Goal: Transaction & Acquisition: Download file/media

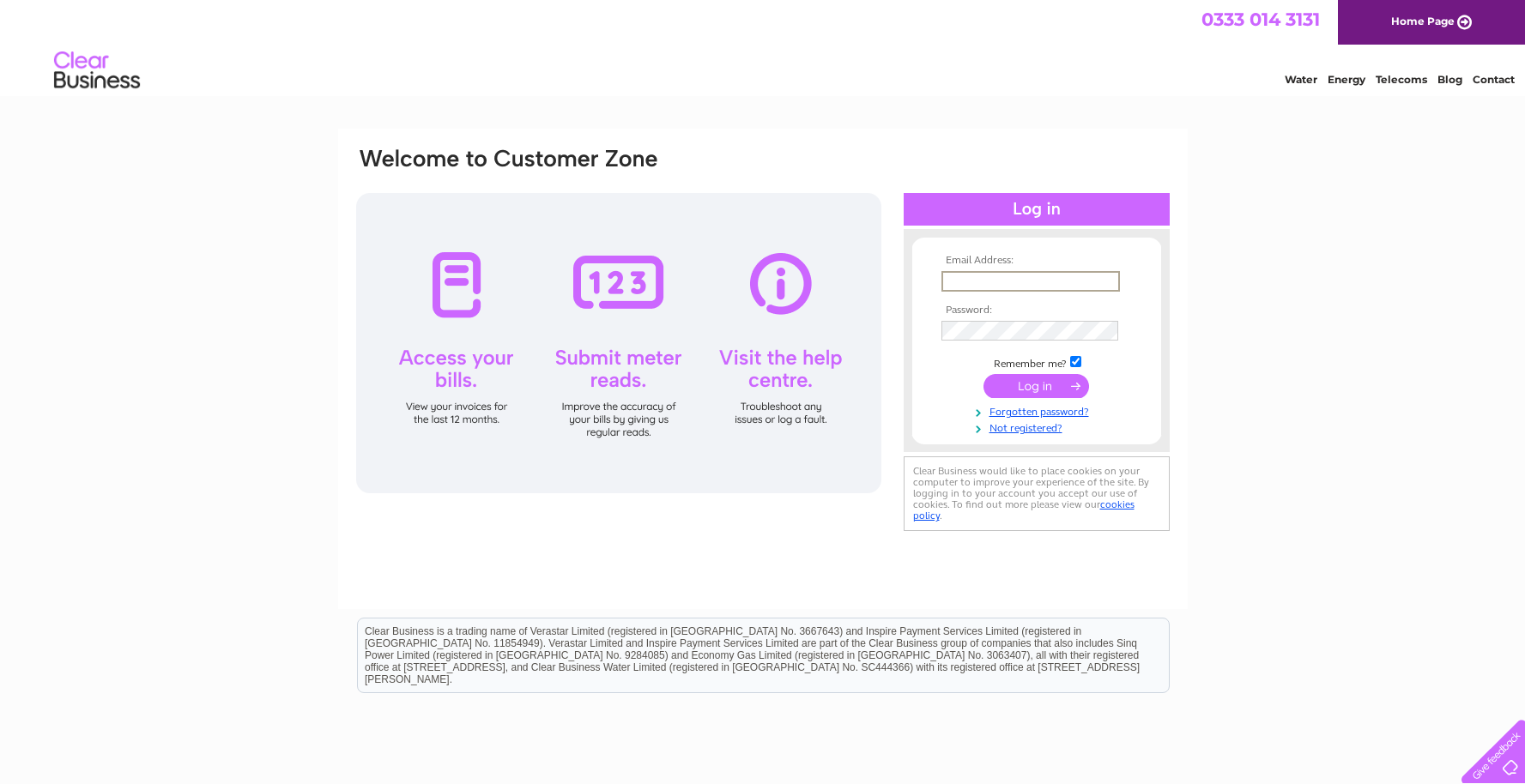
type input "[EMAIL_ADDRESS][DOMAIN_NAME]"
click at [1024, 388] on input "submit" at bounding box center [1036, 384] width 106 height 24
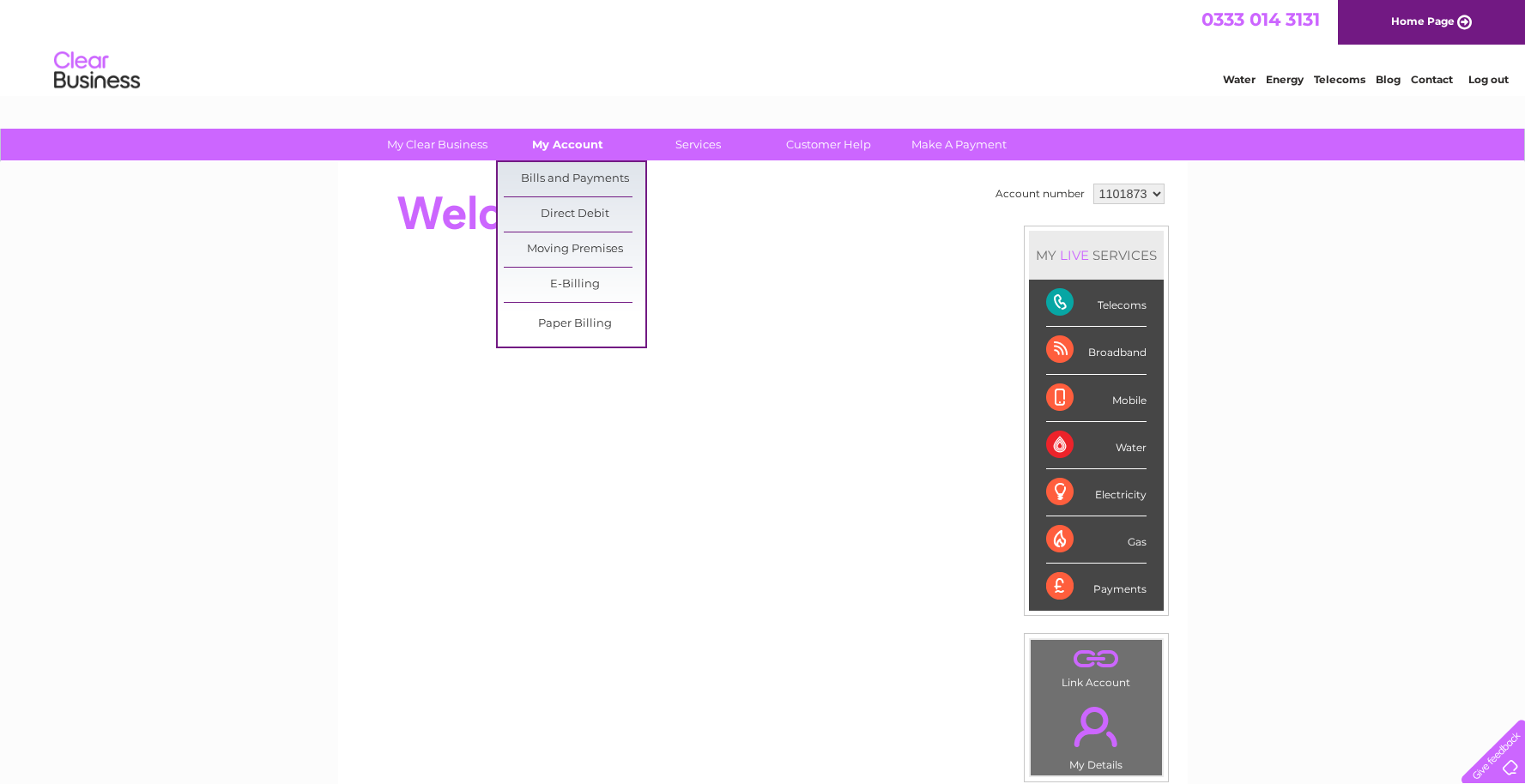
click at [569, 145] on link "My Account" at bounding box center [568, 144] width 142 height 31
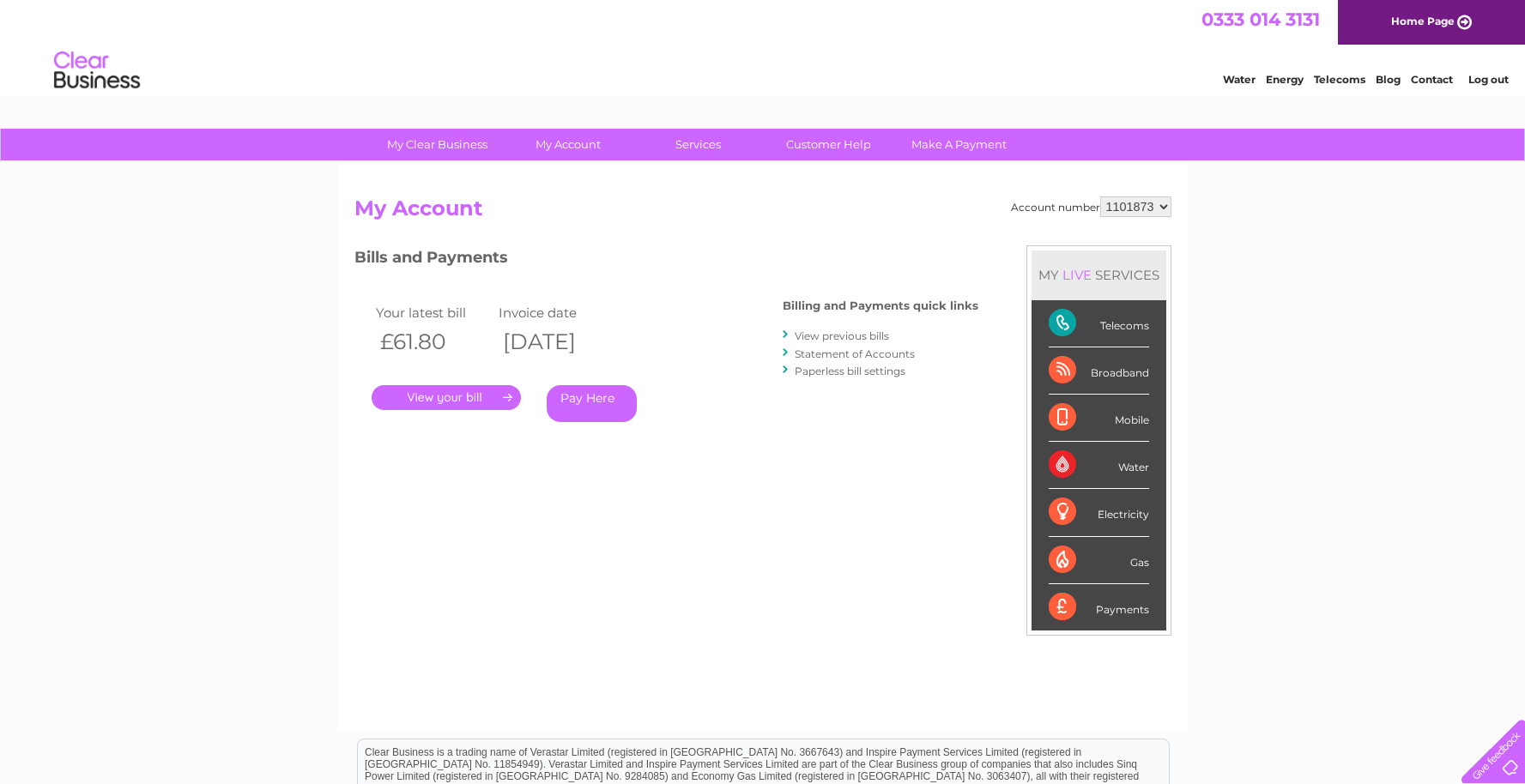
click at [439, 391] on link "." at bounding box center [445, 397] width 149 height 25
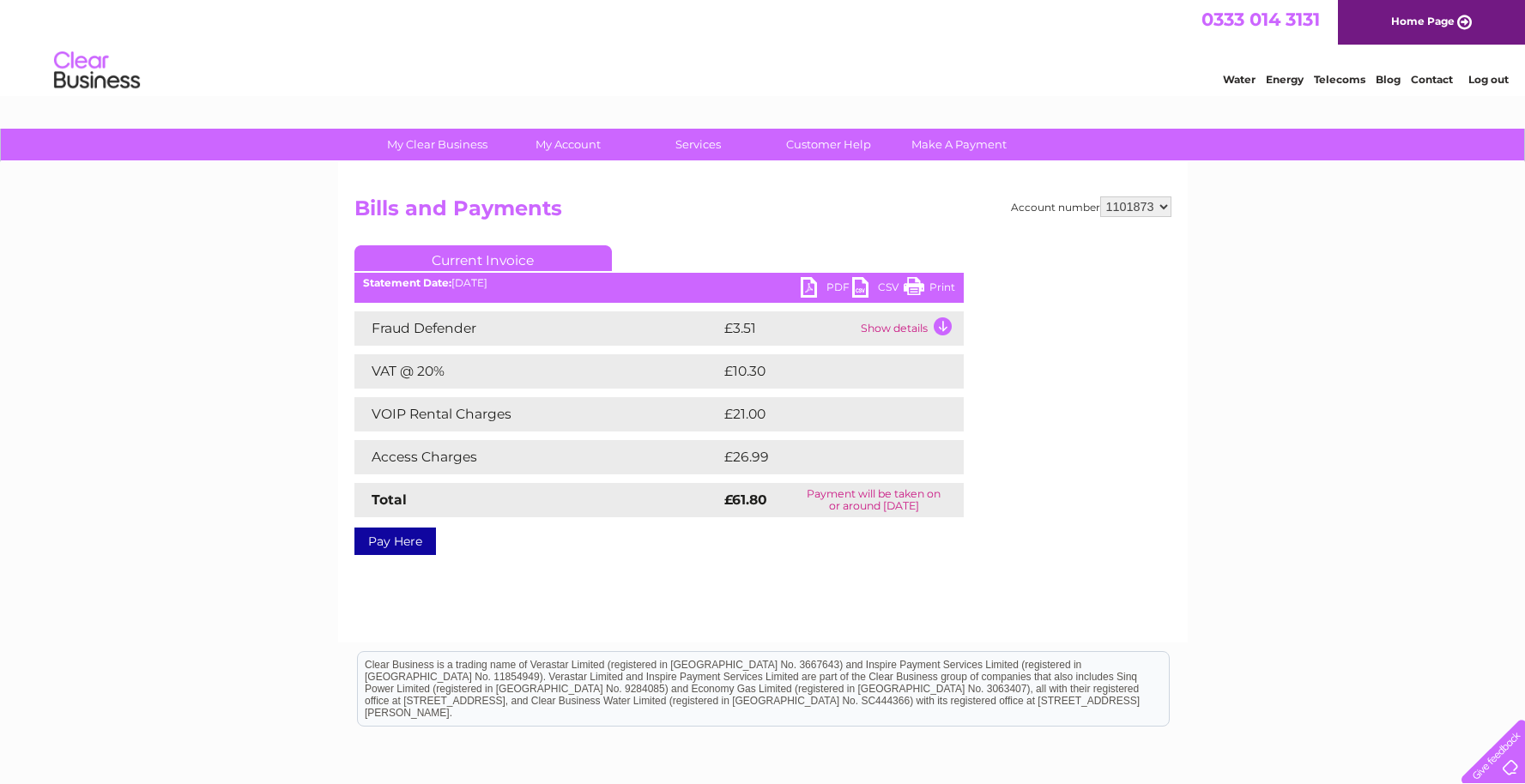
click at [864, 292] on link "CSV" at bounding box center [878, 289] width 52 height 25
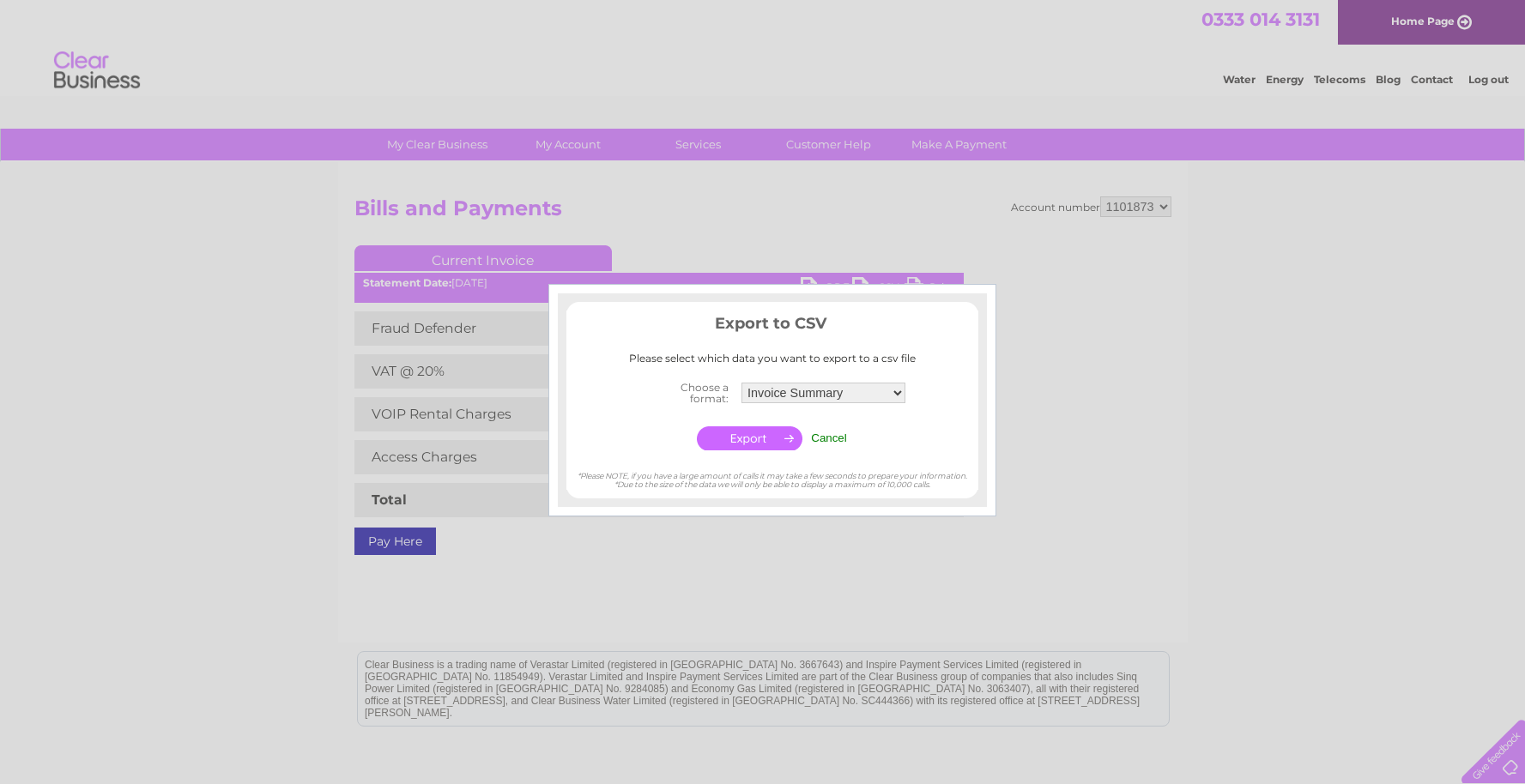
click at [830, 431] on input "Cancel" at bounding box center [829, 438] width 36 height 13
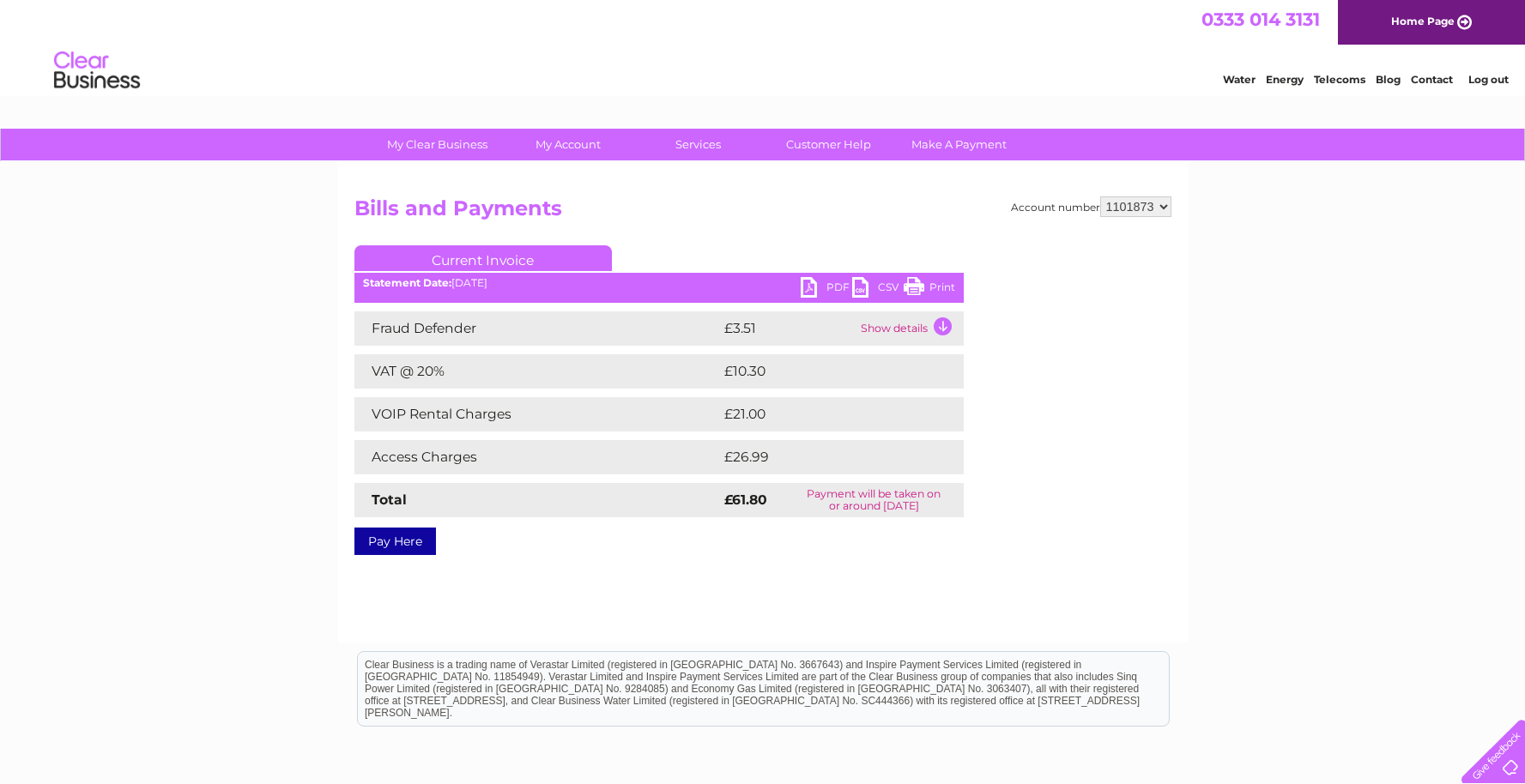
click at [813, 296] on link "PDF" at bounding box center [827, 289] width 52 height 25
